Goal: Information Seeking & Learning: Find specific fact

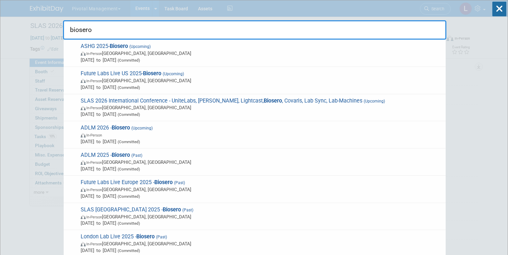
drag, startPoint x: 74, startPoint y: 30, endPoint x: 126, endPoint y: 31, distance: 52.7
click at [126, 31] on input "biosero" at bounding box center [255, 29] width 384 height 19
drag, startPoint x: 122, startPoint y: 31, endPoint x: 67, endPoint y: 29, distance: 55.4
click at [67, 29] on input "biosero" at bounding box center [255, 29] width 384 height 19
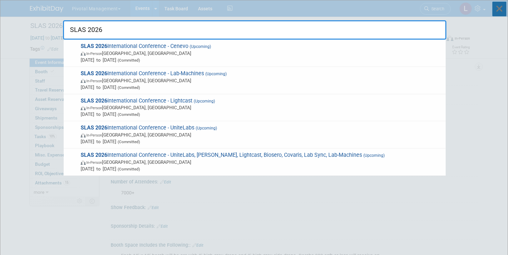
type input "SLAS 2026"
click at [503, 8] on icon at bounding box center [500, 9] width 14 height 15
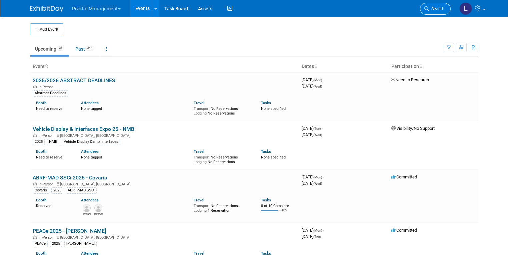
click at [429, 10] on link "Search" at bounding box center [435, 9] width 31 height 12
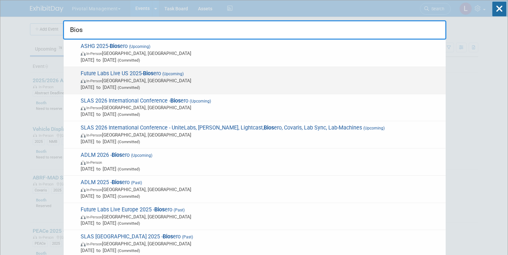
type input "Bios"
click at [140, 87] on span "(Committed)" at bounding box center [128, 87] width 24 height 5
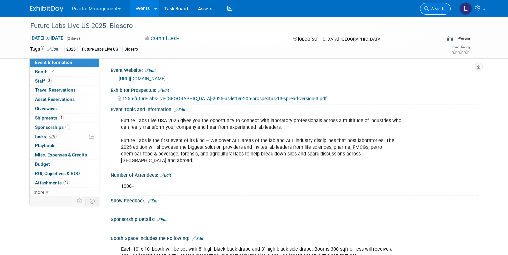
click at [427, 10] on link "Search" at bounding box center [435, 9] width 31 height 12
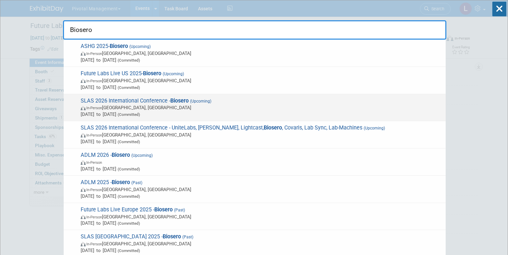
type input "Biosero"
click at [109, 113] on span "Feb 9, 2026 to Feb 11, 2026 (Committed)" at bounding box center [262, 114] width 362 height 7
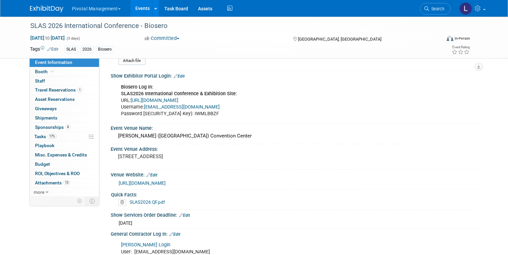
scroll to position [476, 0]
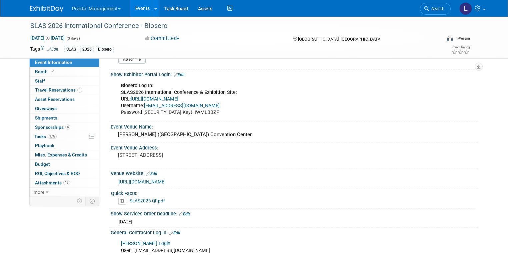
click at [178, 96] on link "[URL][DOMAIN_NAME]" at bounding box center [155, 99] width 48 height 6
